Goal: Task Accomplishment & Management: Manage account settings

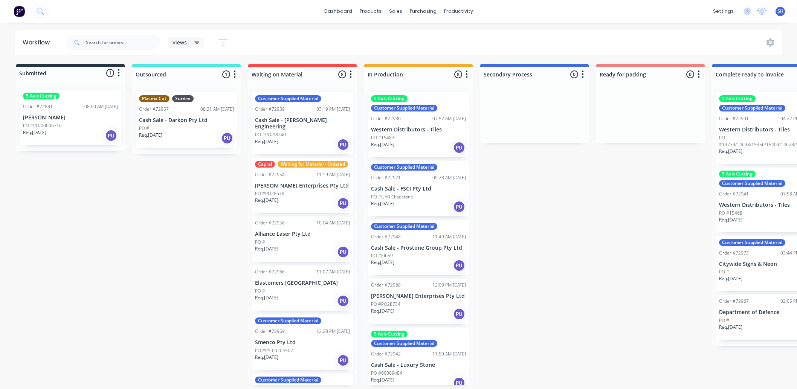
scroll to position [0, 53]
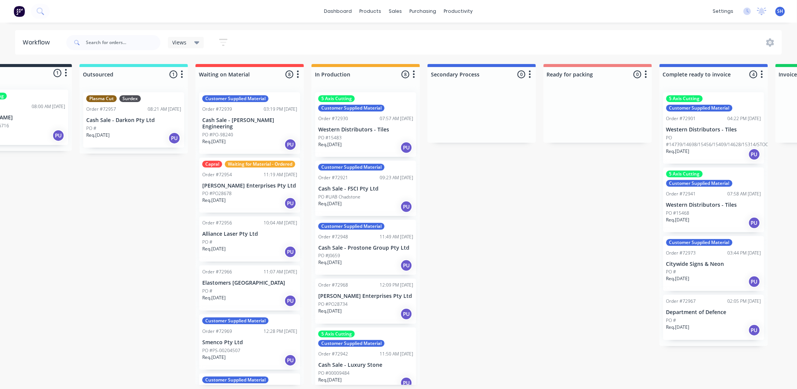
click at [553, 223] on div "Submitted 1 Status colour #273444 hex #273444 Save Cancel Summaries Total order…" at bounding box center [624, 224] width 1365 height 321
click at [407, 32] on link "Sales Orders" at bounding box center [436, 35] width 100 height 15
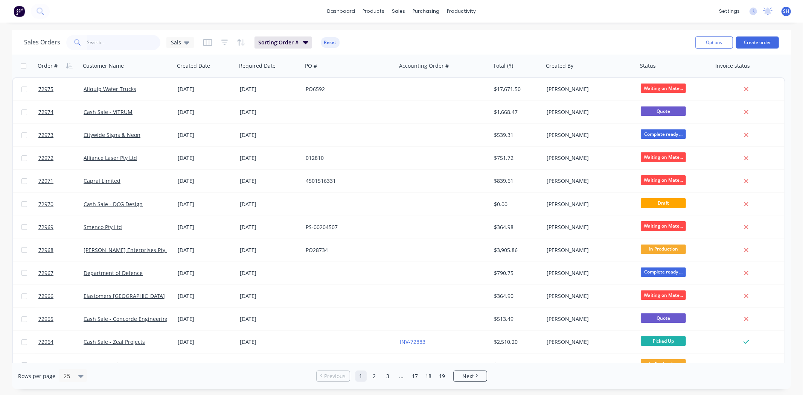
click at [107, 47] on input "text" at bounding box center [123, 42] width 73 height 15
type input "city"
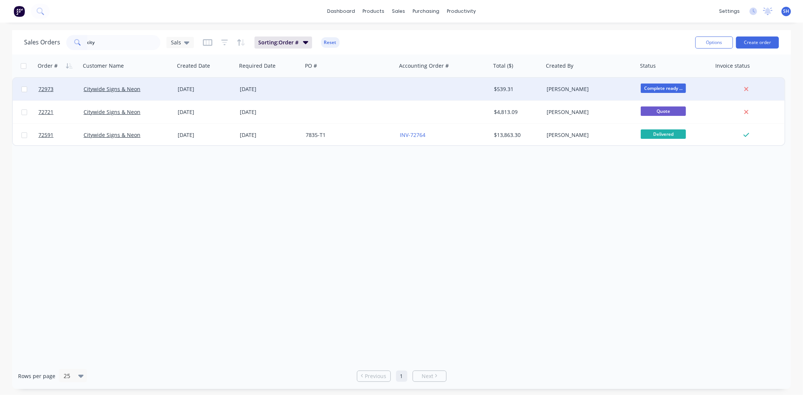
click at [303, 89] on div at bounding box center [350, 89] width 94 height 23
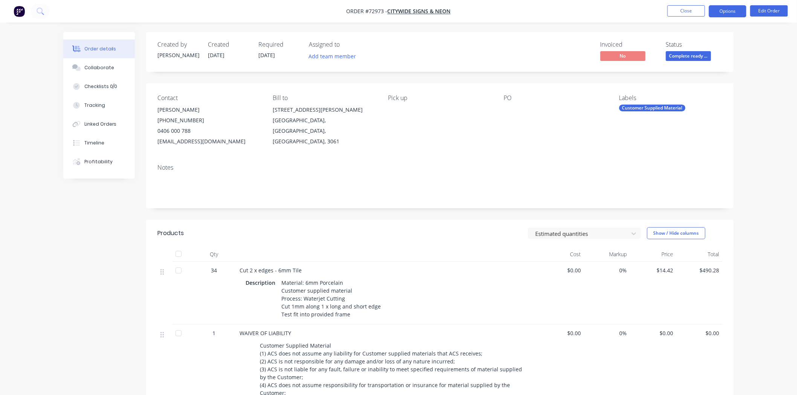
click at [728, 14] on button "Options" at bounding box center [728, 11] width 38 height 12
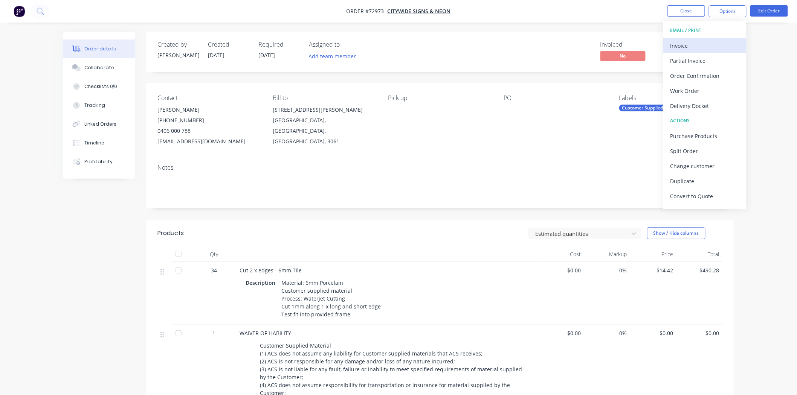
click at [702, 44] on div "Invoice" at bounding box center [704, 45] width 69 height 11
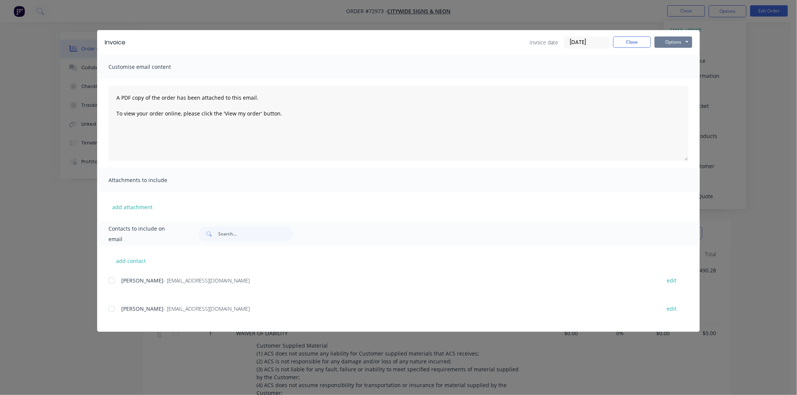
click at [682, 46] on button "Options" at bounding box center [674, 42] width 38 height 11
click at [679, 66] on button "Print" at bounding box center [679, 68] width 48 height 12
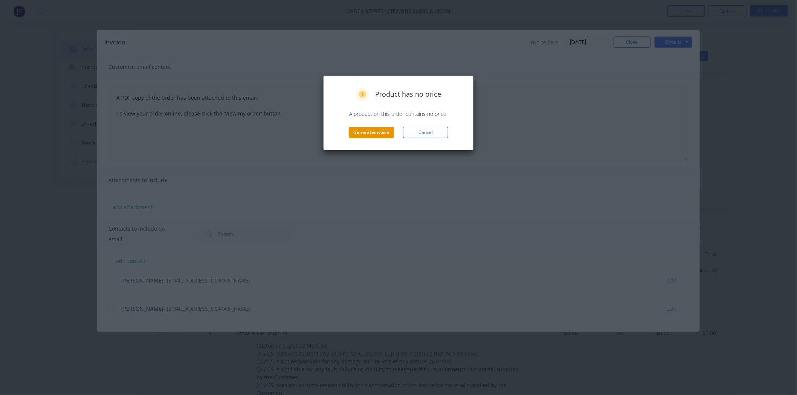
click at [375, 133] on button "Generate invoice" at bounding box center [371, 132] width 45 height 11
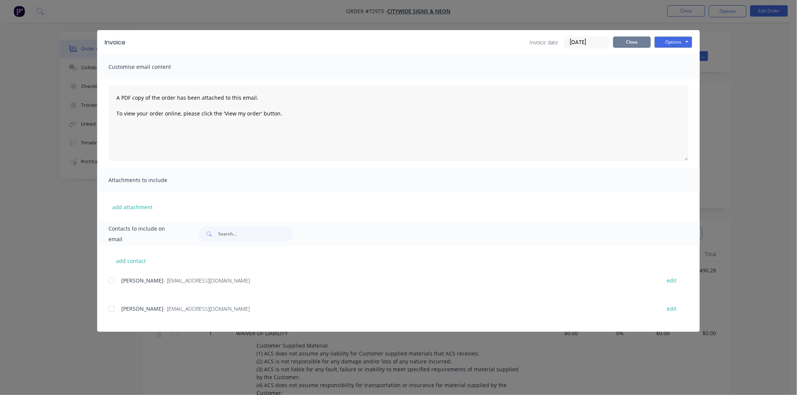
click at [635, 46] on button "Close" at bounding box center [632, 42] width 38 height 11
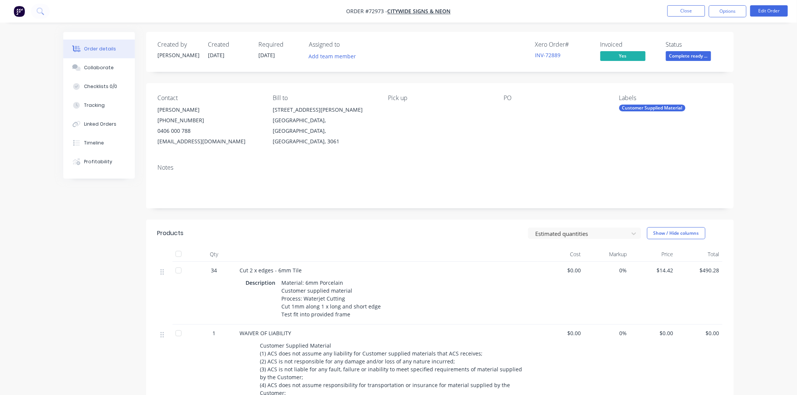
click at [718, 17] on nav "Order #72973 - Citywide Signs & Neon Close Options Edit Order" at bounding box center [398, 11] width 797 height 23
click at [718, 14] on button "Options" at bounding box center [728, 11] width 38 height 12
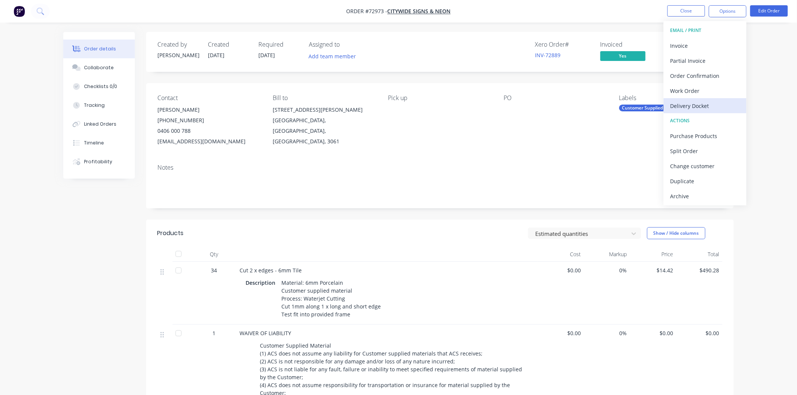
click at [711, 103] on div "Delivery Docket" at bounding box center [704, 106] width 69 height 11
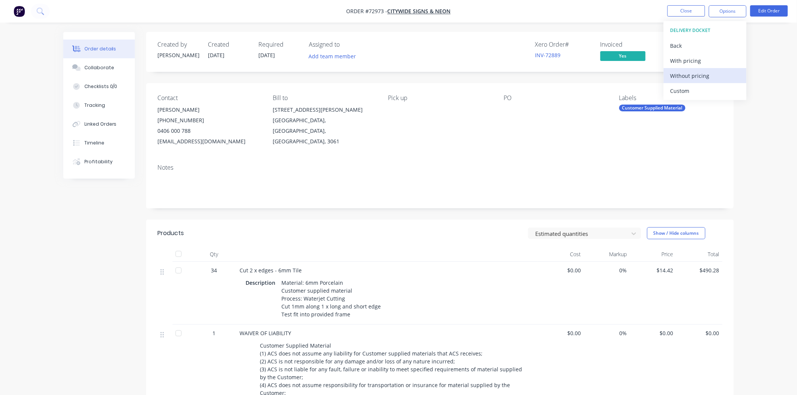
click at [695, 79] on div "Without pricing" at bounding box center [704, 75] width 69 height 11
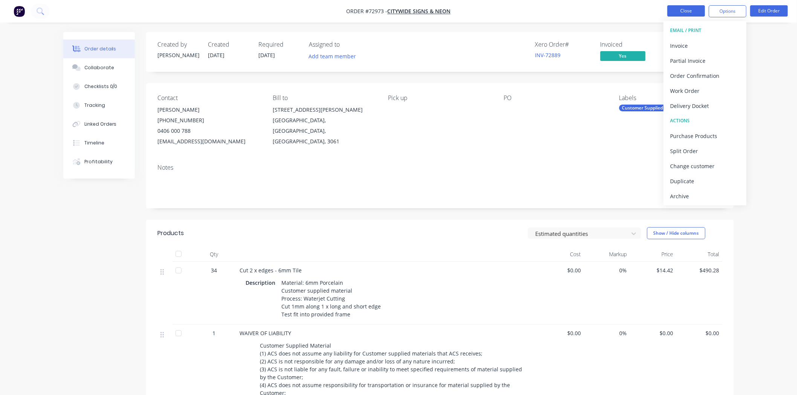
click at [686, 13] on button "Close" at bounding box center [686, 10] width 38 height 11
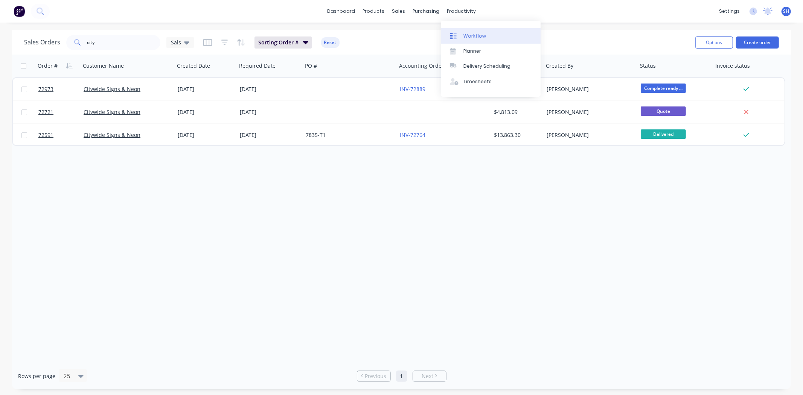
click at [472, 35] on div "Workflow" at bounding box center [475, 36] width 23 height 7
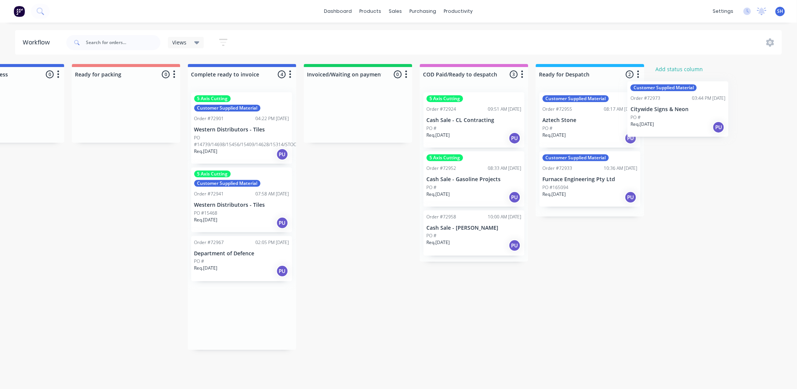
scroll to position [0, 527]
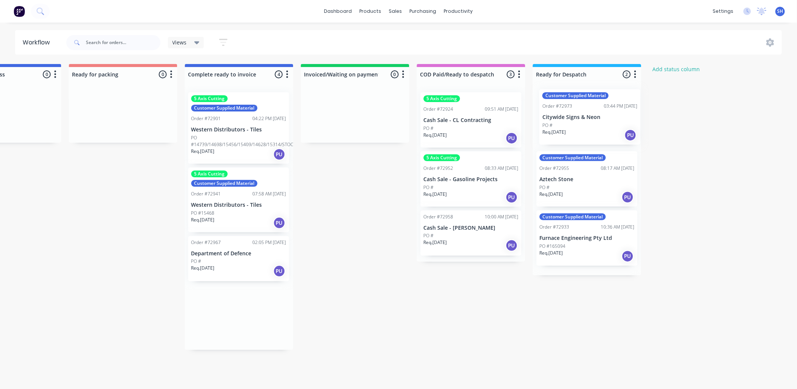
drag, startPoint x: 322, startPoint y: 271, endPoint x: 577, endPoint y: 125, distance: 293.4
click at [577, 125] on div "Submitted 1 Status colour #273444 hex #273444 Save Cancel Summaries Total order…" at bounding box center [149, 224] width 1365 height 321
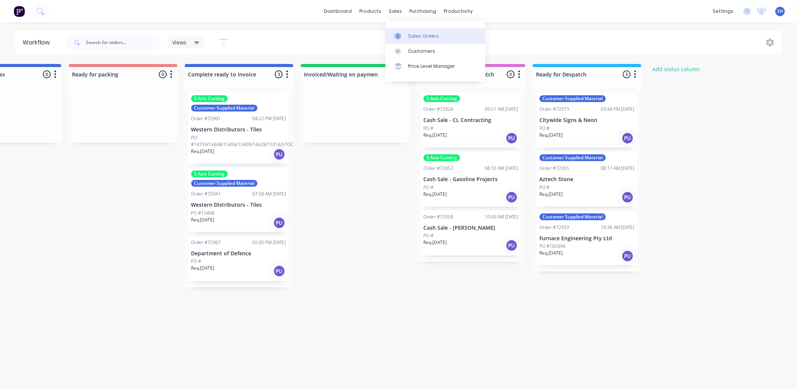
click at [402, 33] on div at bounding box center [400, 36] width 11 height 7
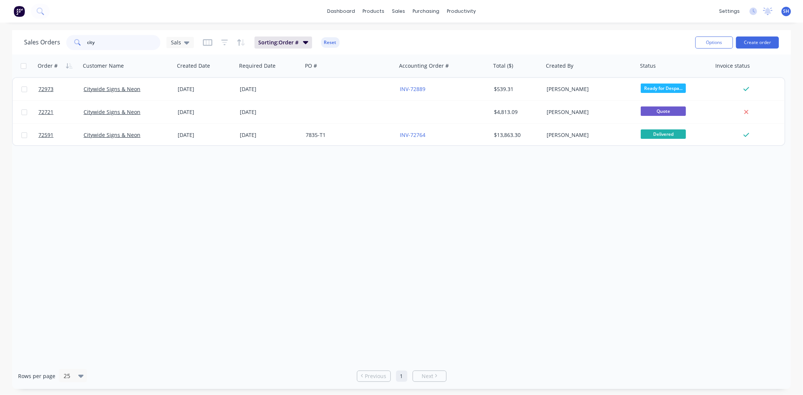
drag, startPoint x: 112, startPoint y: 42, endPoint x: 82, endPoint y: 47, distance: 30.9
click at [78, 42] on div "city" at bounding box center [113, 42] width 94 height 15
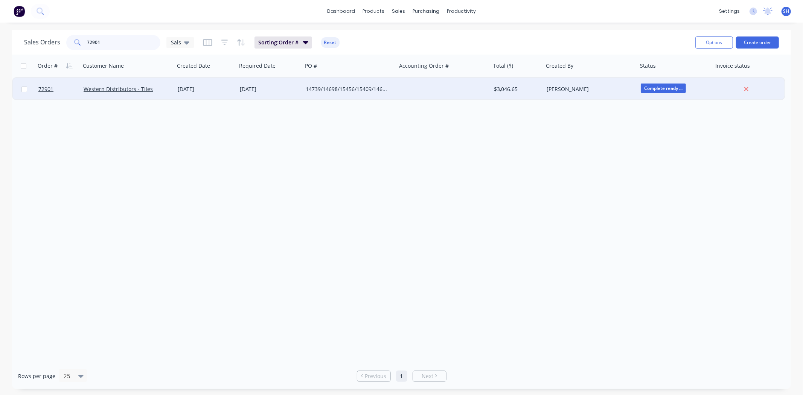
type input "72901"
click at [250, 88] on div "[DATE]" at bounding box center [270, 90] width 60 height 8
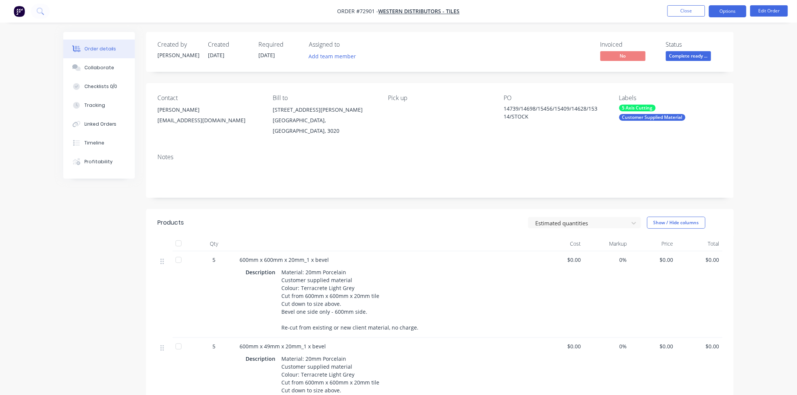
click at [716, 16] on button "Options" at bounding box center [728, 11] width 38 height 12
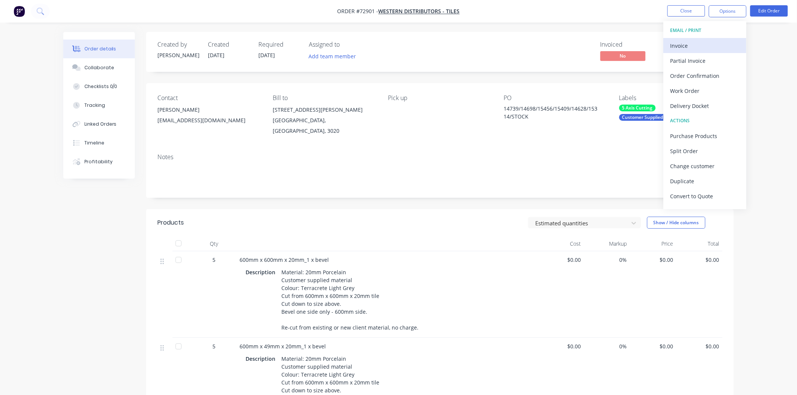
click at [695, 43] on div "Invoice" at bounding box center [704, 45] width 69 height 11
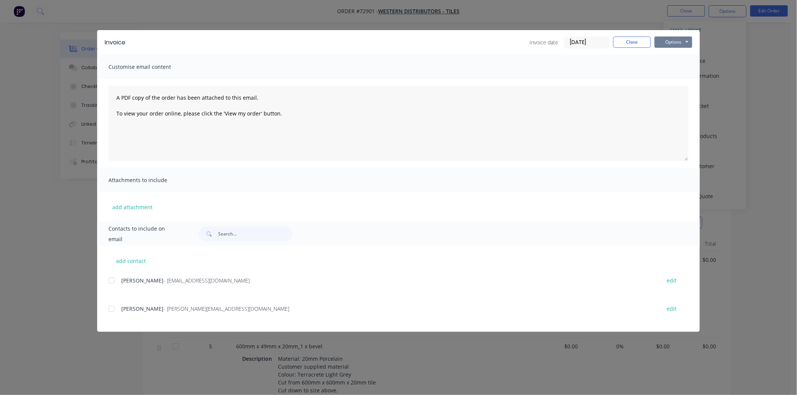
click at [689, 43] on button "Options" at bounding box center [674, 42] width 38 height 11
click at [679, 63] on button "Print" at bounding box center [679, 68] width 48 height 12
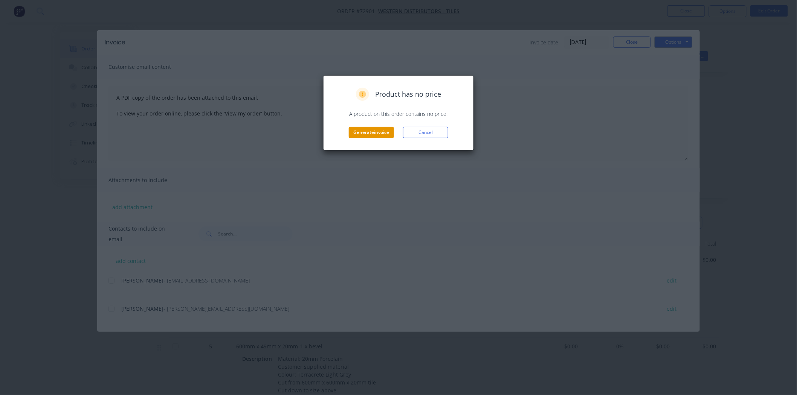
click at [375, 133] on button "Generate invoice" at bounding box center [371, 132] width 45 height 11
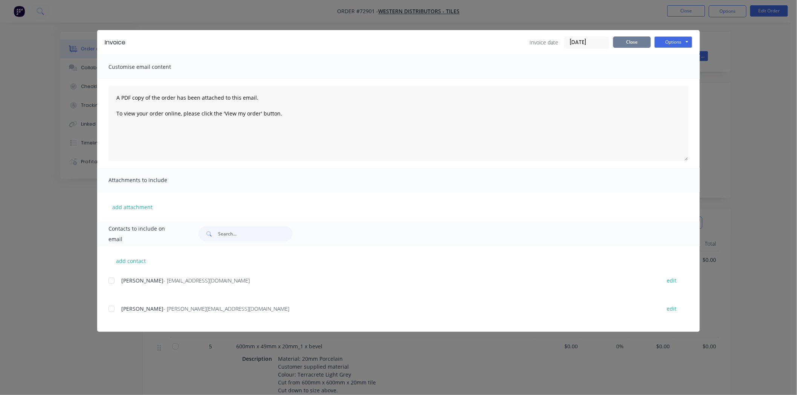
click at [631, 43] on button "Close" at bounding box center [632, 42] width 38 height 11
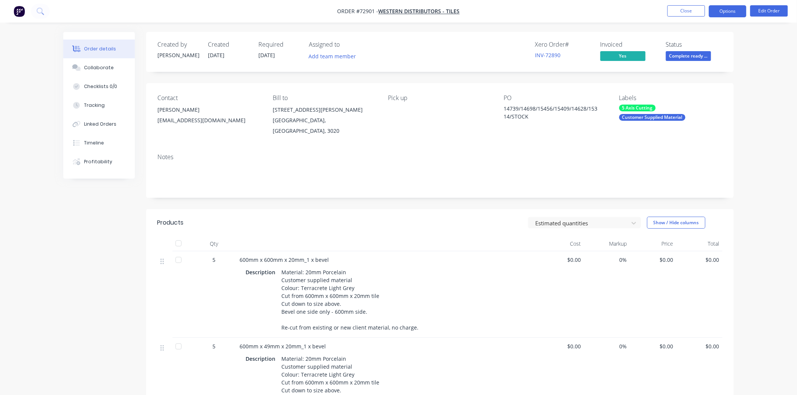
click at [718, 17] on button "Options" at bounding box center [728, 11] width 38 height 12
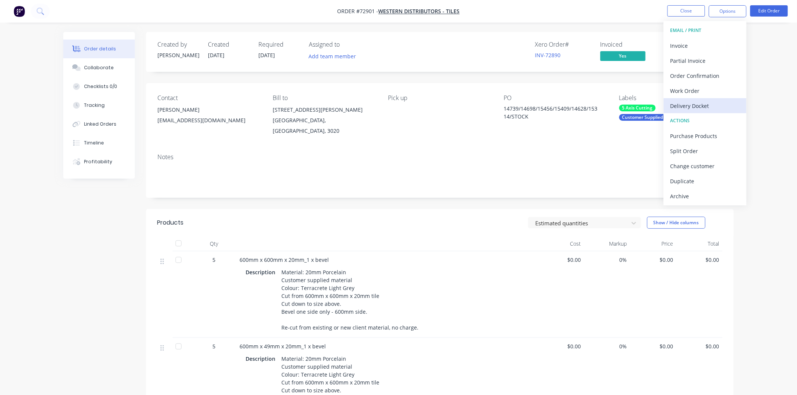
click at [700, 105] on div "Delivery Docket" at bounding box center [704, 106] width 69 height 11
click at [681, 76] on div "Without pricing" at bounding box center [704, 75] width 69 height 11
click at [675, 13] on button "Close" at bounding box center [686, 10] width 38 height 11
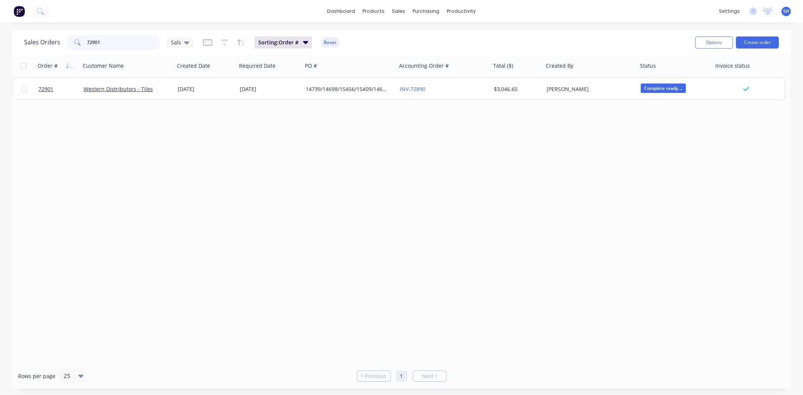
drag, startPoint x: 121, startPoint y: 43, endPoint x: 84, endPoint y: 43, distance: 37.7
click at [85, 43] on div "72901" at bounding box center [113, 42] width 94 height 15
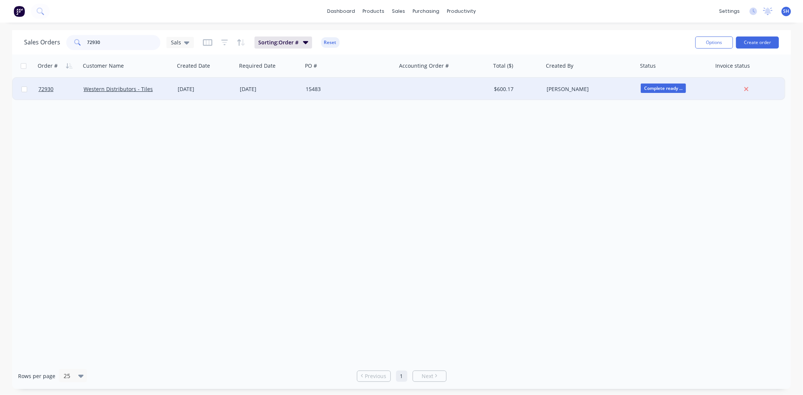
type input "72930"
click at [245, 92] on div "[DATE]" at bounding box center [270, 90] width 60 height 8
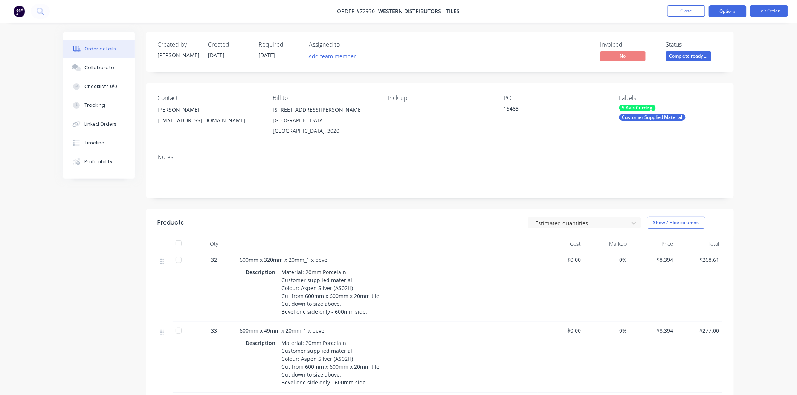
click at [724, 17] on button "Options" at bounding box center [728, 11] width 38 height 12
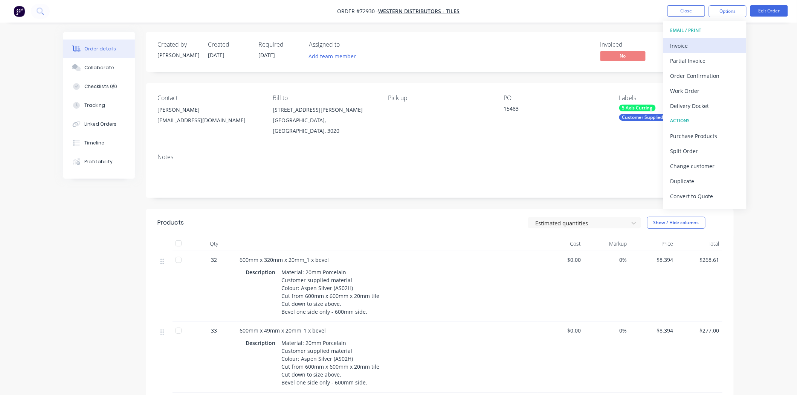
click at [689, 47] on div "Invoice" at bounding box center [704, 45] width 69 height 11
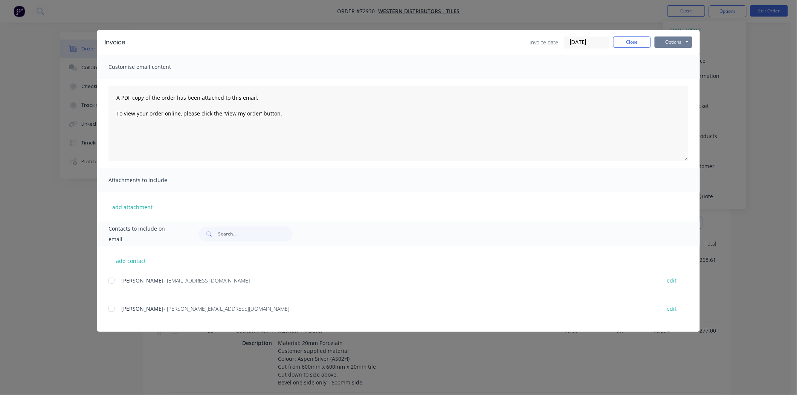
click at [679, 44] on button "Options" at bounding box center [674, 42] width 38 height 11
click at [673, 64] on button "Print" at bounding box center [679, 68] width 48 height 12
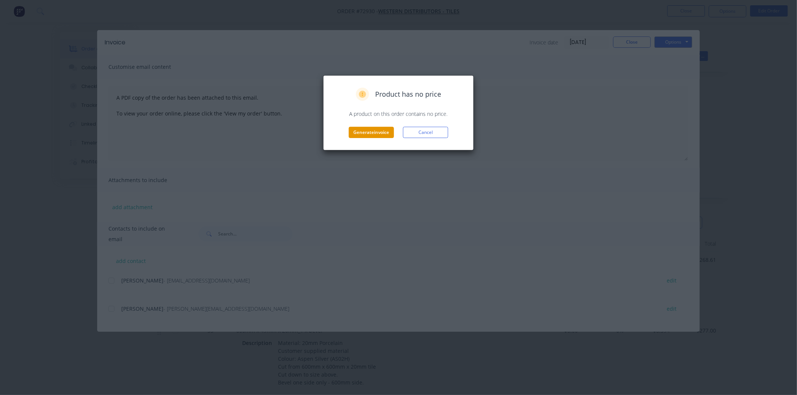
click at [373, 133] on button "Generate invoice" at bounding box center [371, 132] width 45 height 11
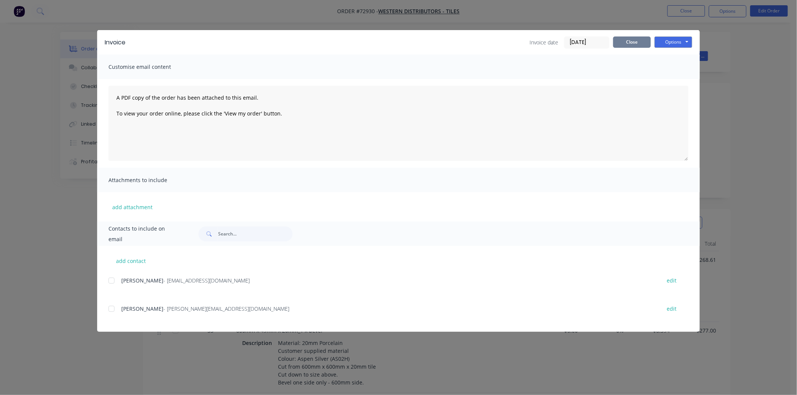
click at [626, 43] on button "Close" at bounding box center [632, 42] width 38 height 11
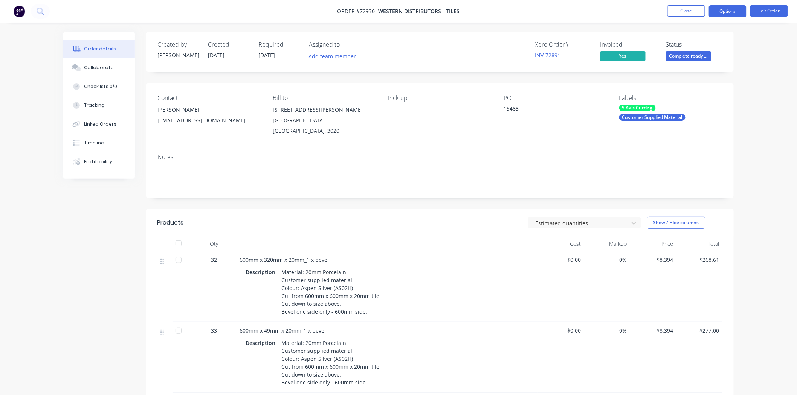
click at [717, 16] on button "Options" at bounding box center [728, 11] width 38 height 12
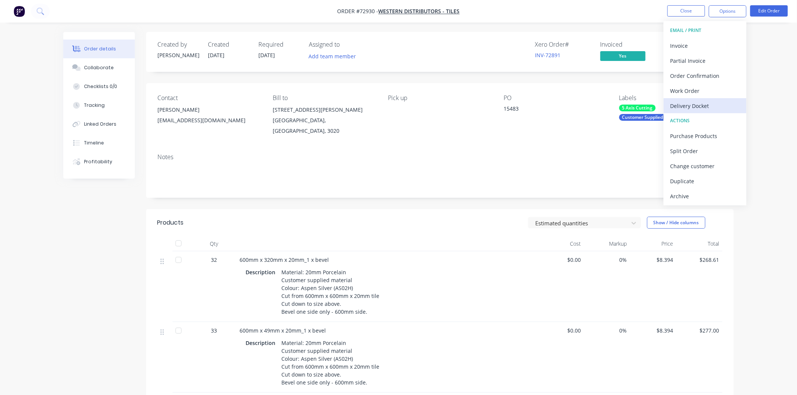
click at [699, 104] on div "Delivery Docket" at bounding box center [704, 106] width 69 height 11
click at [694, 77] on div "Without pricing" at bounding box center [704, 75] width 69 height 11
click at [688, 14] on button "Close" at bounding box center [686, 10] width 38 height 11
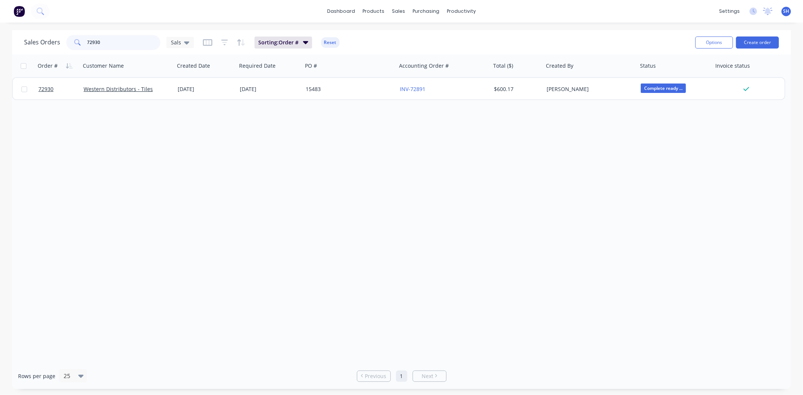
drag, startPoint x: 107, startPoint y: 44, endPoint x: 77, endPoint y: 44, distance: 29.4
click at [77, 44] on div "72930" at bounding box center [113, 42] width 94 height 15
drag, startPoint x: 107, startPoint y: 43, endPoint x: 81, endPoint y: 43, distance: 26.0
click at [81, 43] on div "72930" at bounding box center [113, 42] width 94 height 15
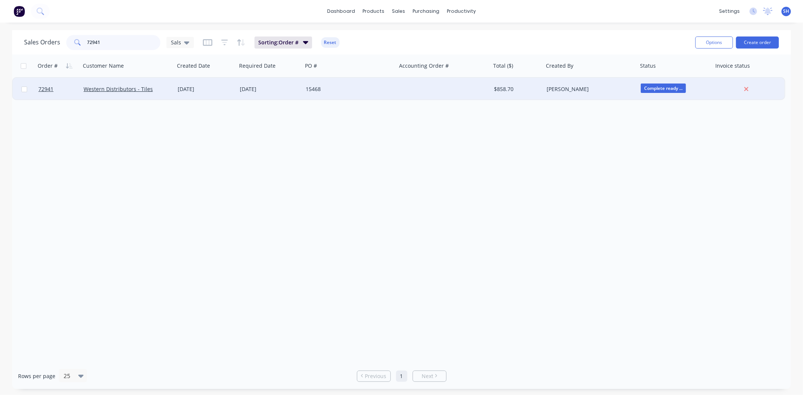
type input "72941"
click at [267, 86] on div "[DATE]" at bounding box center [270, 90] width 60 height 8
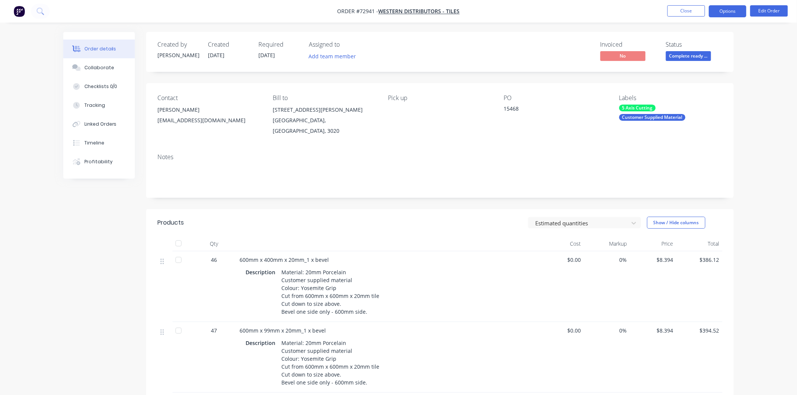
click at [721, 14] on button "Options" at bounding box center [728, 11] width 38 height 12
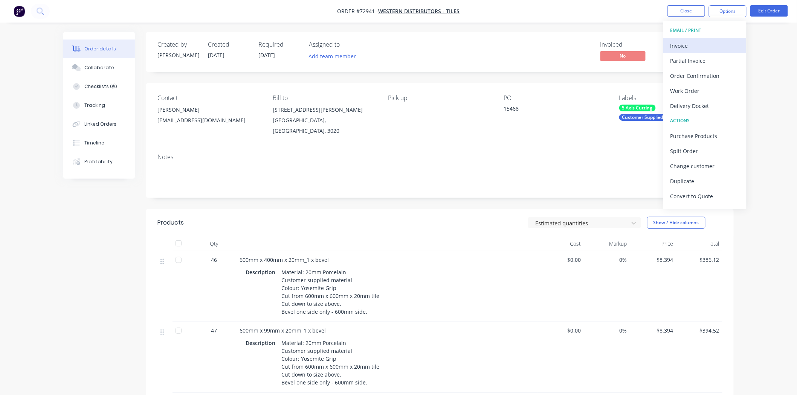
click at [702, 47] on div "Invoice" at bounding box center [704, 45] width 69 height 11
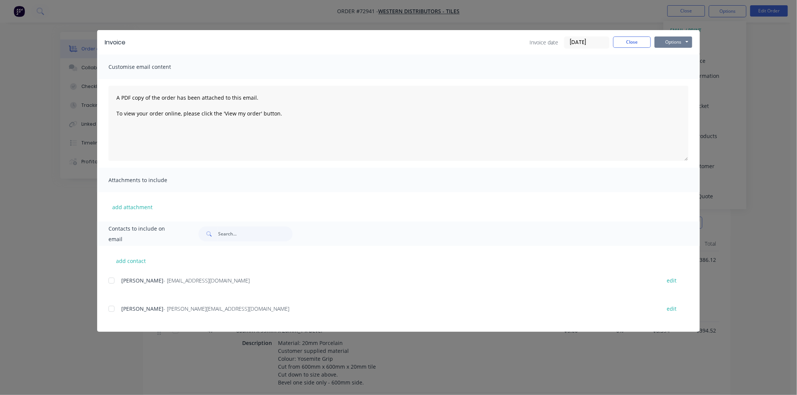
click at [673, 43] on button "Options" at bounding box center [674, 42] width 38 height 11
click at [671, 68] on button "Print" at bounding box center [679, 68] width 48 height 12
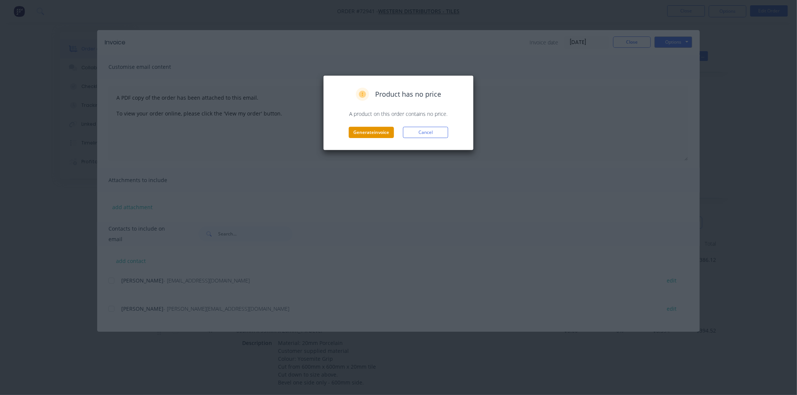
click at [365, 132] on button "Generate invoice" at bounding box center [371, 132] width 45 height 11
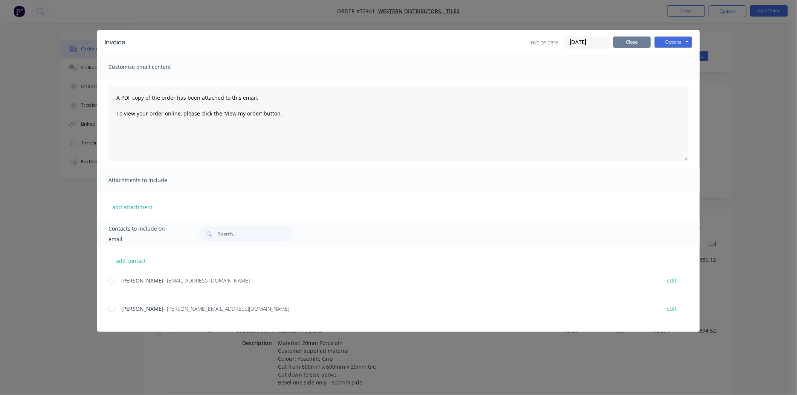
click at [630, 44] on button "Close" at bounding box center [632, 42] width 38 height 11
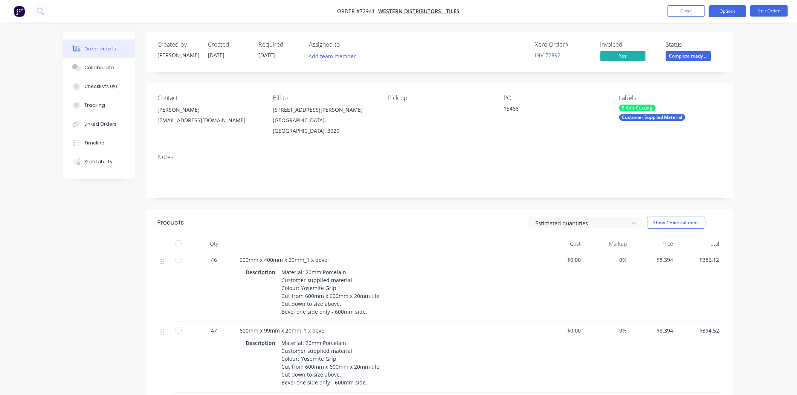
click at [724, 13] on button "Options" at bounding box center [728, 11] width 38 height 12
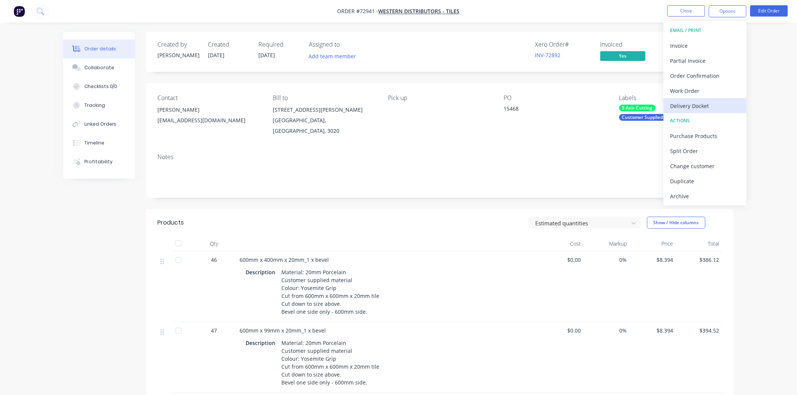
click at [709, 110] on div "Delivery Docket" at bounding box center [704, 106] width 69 height 11
click at [694, 76] on div "Without pricing" at bounding box center [704, 75] width 69 height 11
click at [767, 167] on div "Order details Collaborate Checklists 0/0 Tracking Linked Orders Timeline Profit…" at bounding box center [398, 307] width 797 height 614
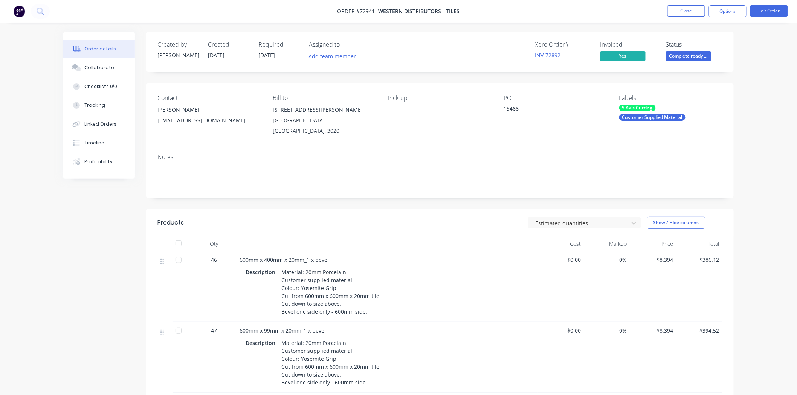
click at [686, 21] on nav "Order #72941 - Western Distributors - Tiles Close Options Edit Order" at bounding box center [398, 11] width 797 height 23
click at [681, 12] on button "Close" at bounding box center [686, 10] width 38 height 11
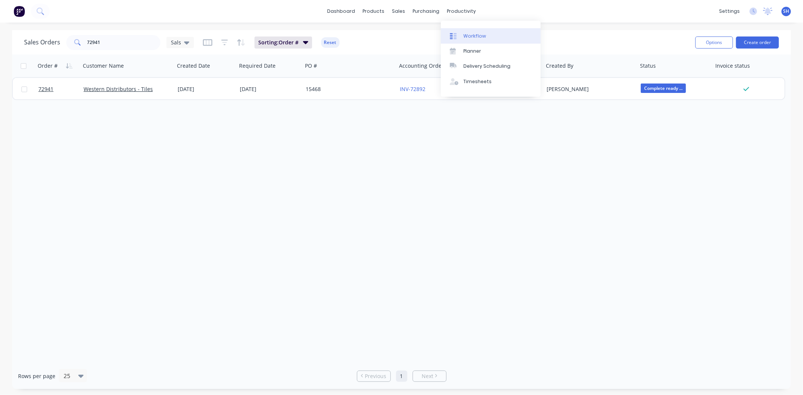
click at [461, 37] on link "Workflow" at bounding box center [491, 35] width 100 height 15
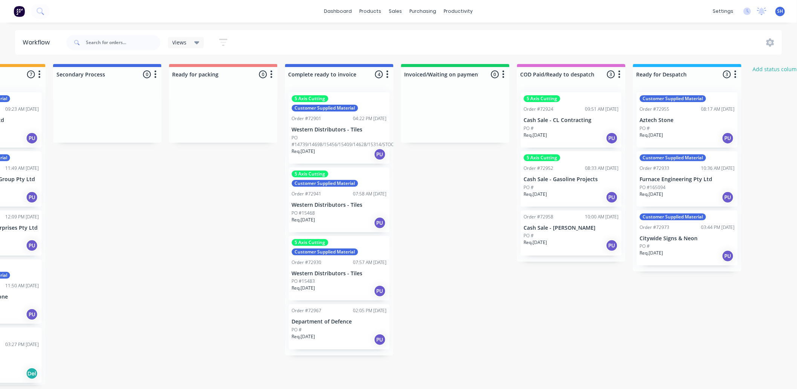
scroll to position [0, 466]
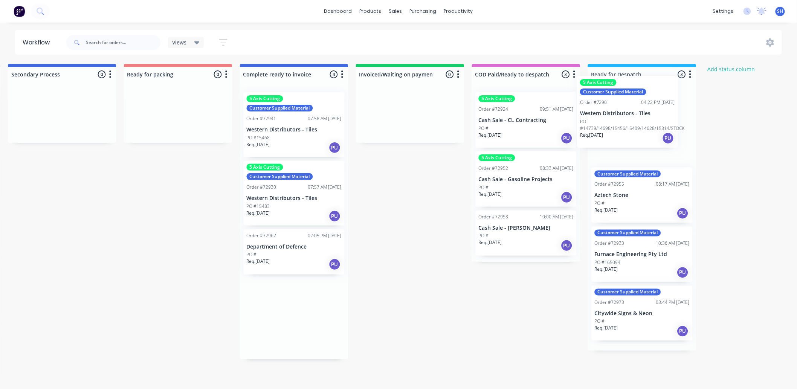
drag, startPoint x: 296, startPoint y: 144, endPoint x: 619, endPoint y: 126, distance: 323.3
click at [619, 126] on div "Submitted 1 Status colour #273444 hex #273444 Save Cancel Summaries Total order…" at bounding box center [204, 224] width 1365 height 321
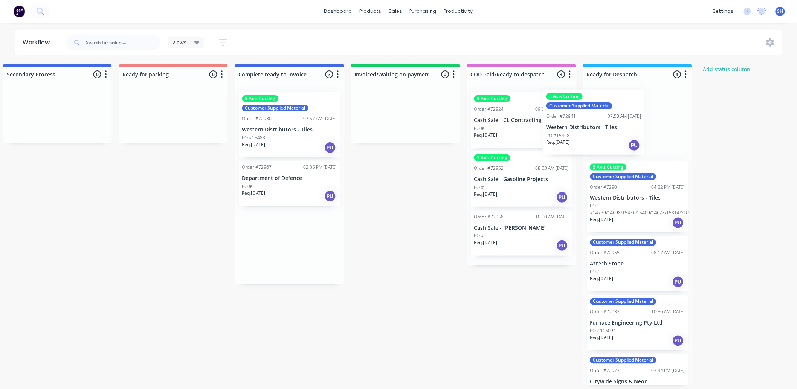
drag, startPoint x: 300, startPoint y: 145, endPoint x: 612, endPoint y: 136, distance: 311.6
click at [612, 136] on div "Submitted 1 Status colour #273444 hex #273444 Save Cancel Summaries Total order…" at bounding box center [199, 224] width 1365 height 321
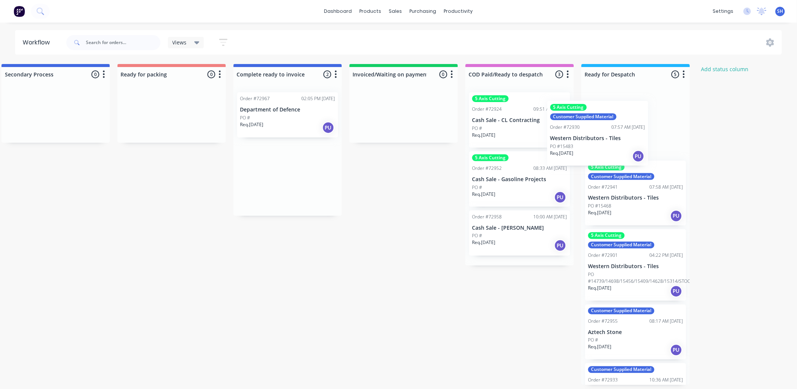
scroll to position [0, 481]
drag, startPoint x: 265, startPoint y: 140, endPoint x: 582, endPoint y: 149, distance: 316.5
click at [582, 149] on div "Submitted 1 Status colour #273444 hex #273444 Save Cancel Summaries Total order…" at bounding box center [196, 224] width 1365 height 321
